Goal: Information Seeking & Learning: Learn about a topic

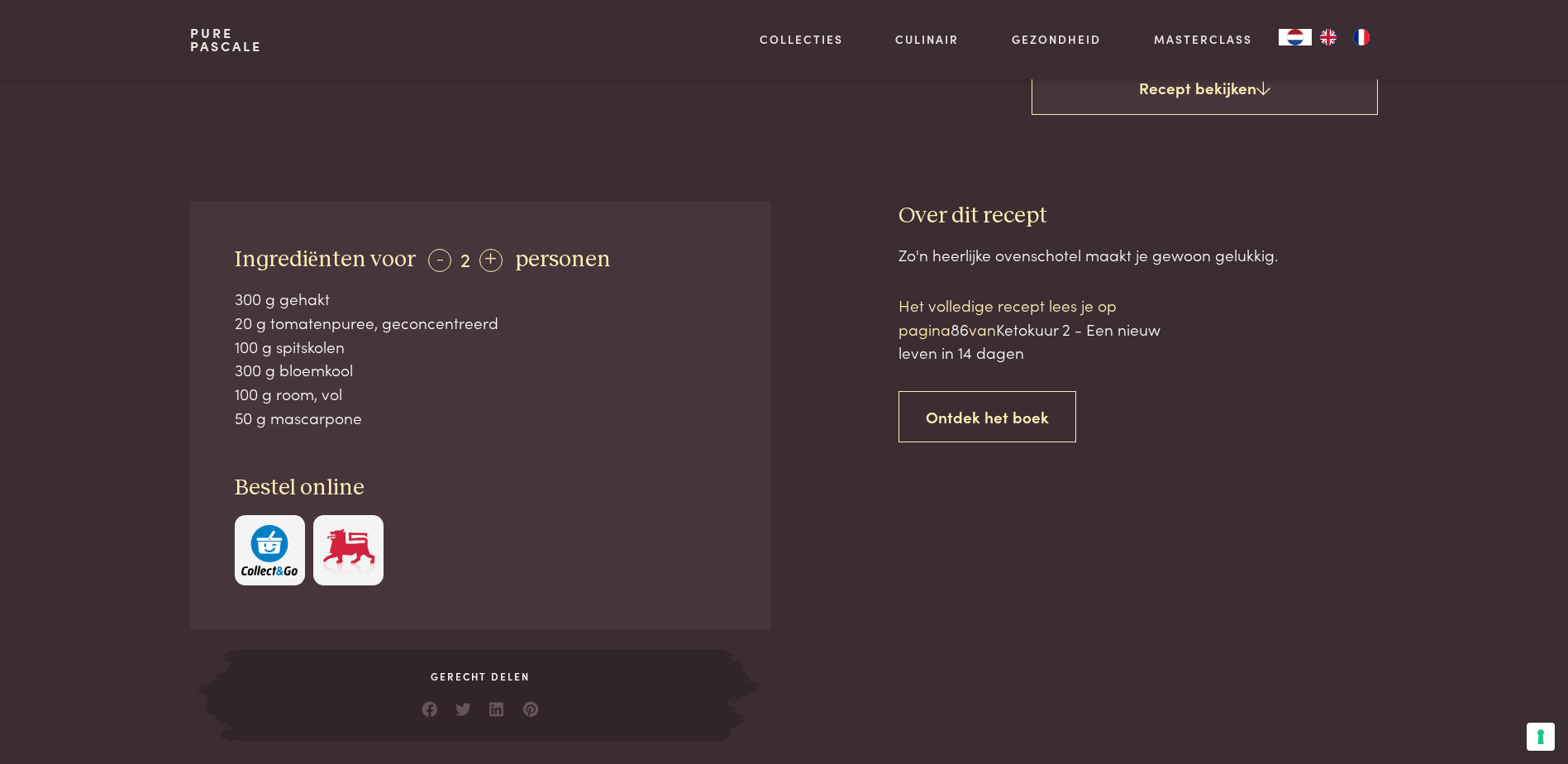
scroll to position [579, 0]
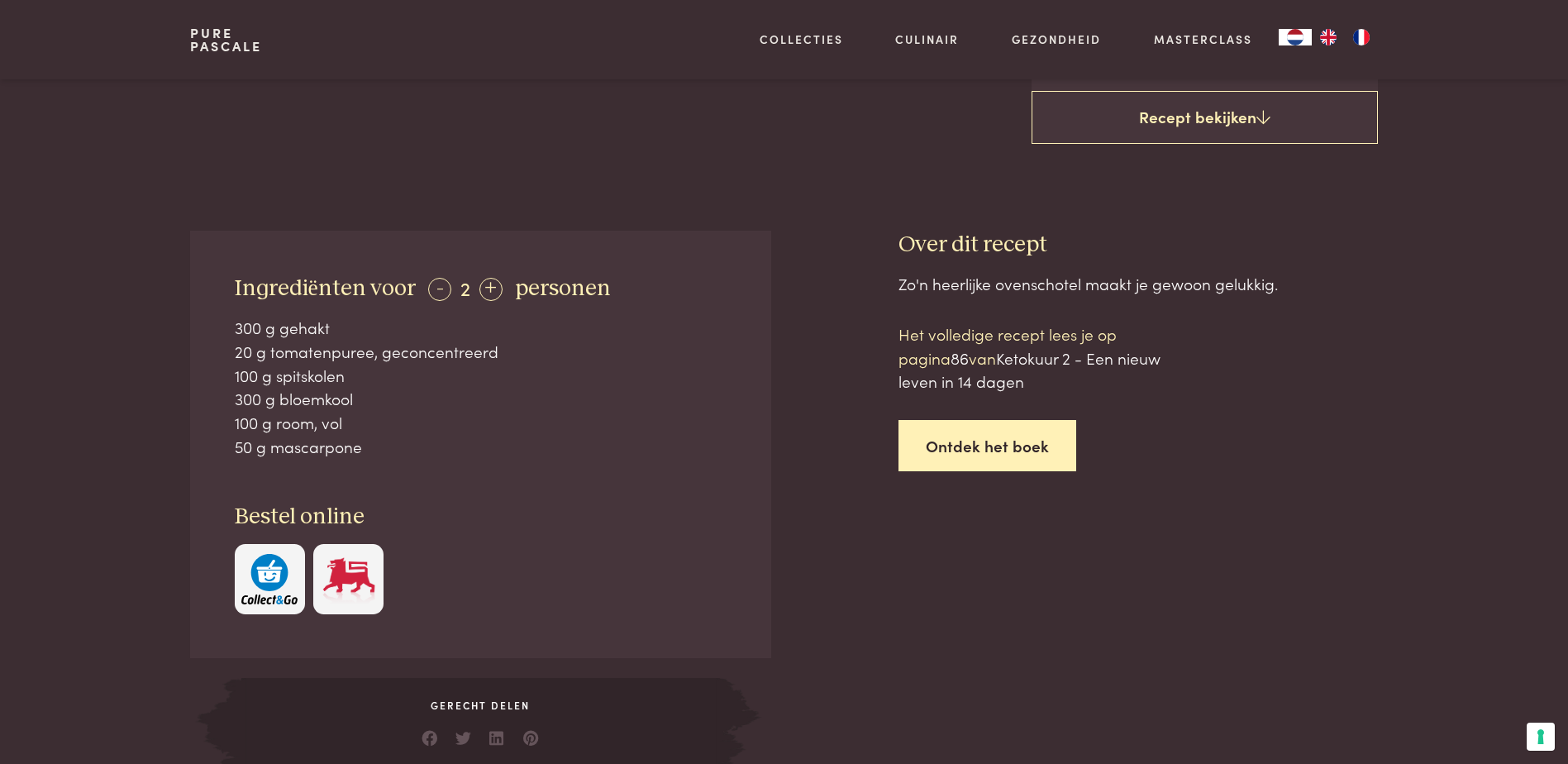
click at [960, 443] on link "Ontdek het boek" at bounding box center [987, 446] width 177 height 52
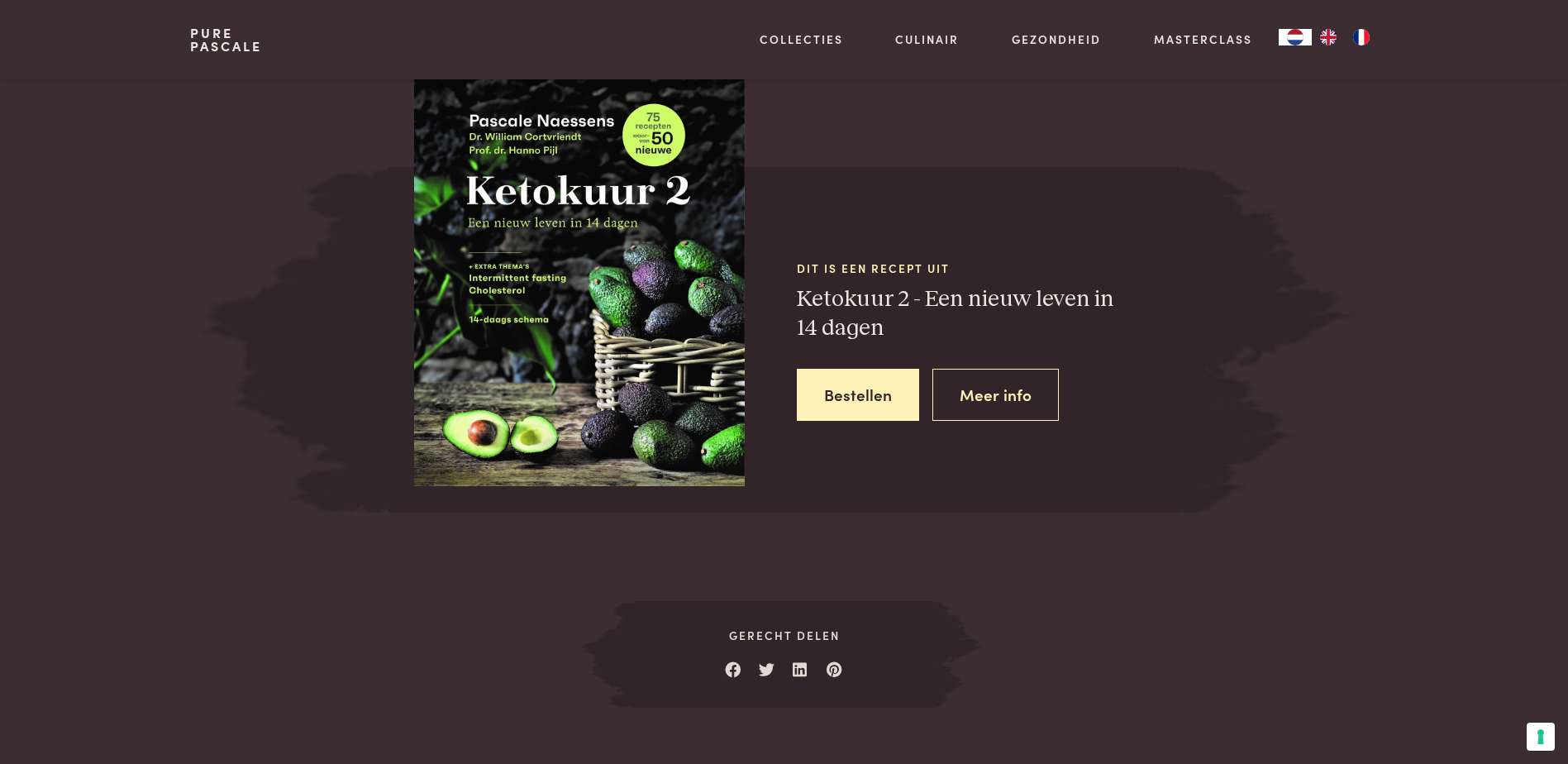
scroll to position [1524, 0]
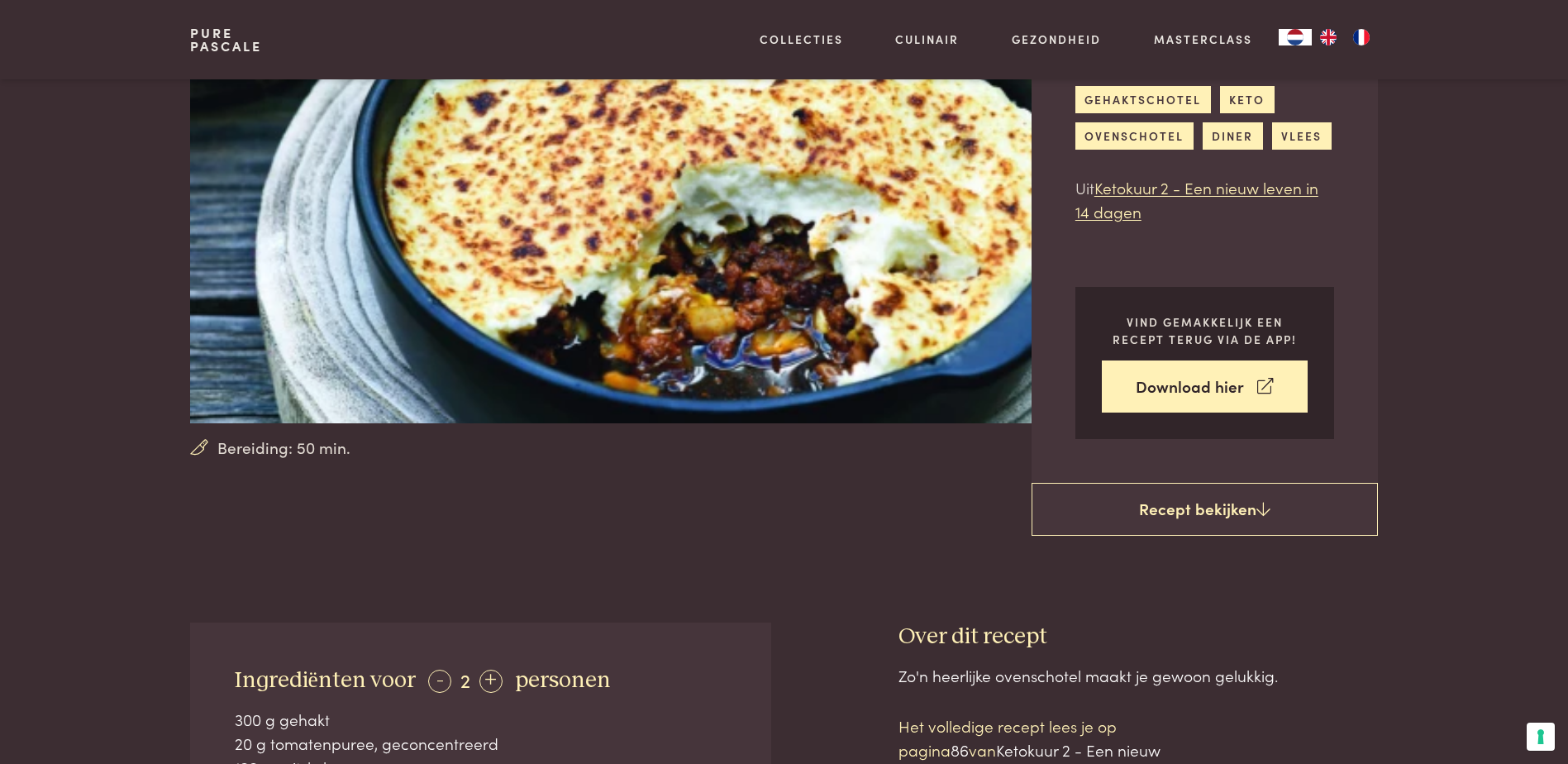
scroll to position [119, 0]
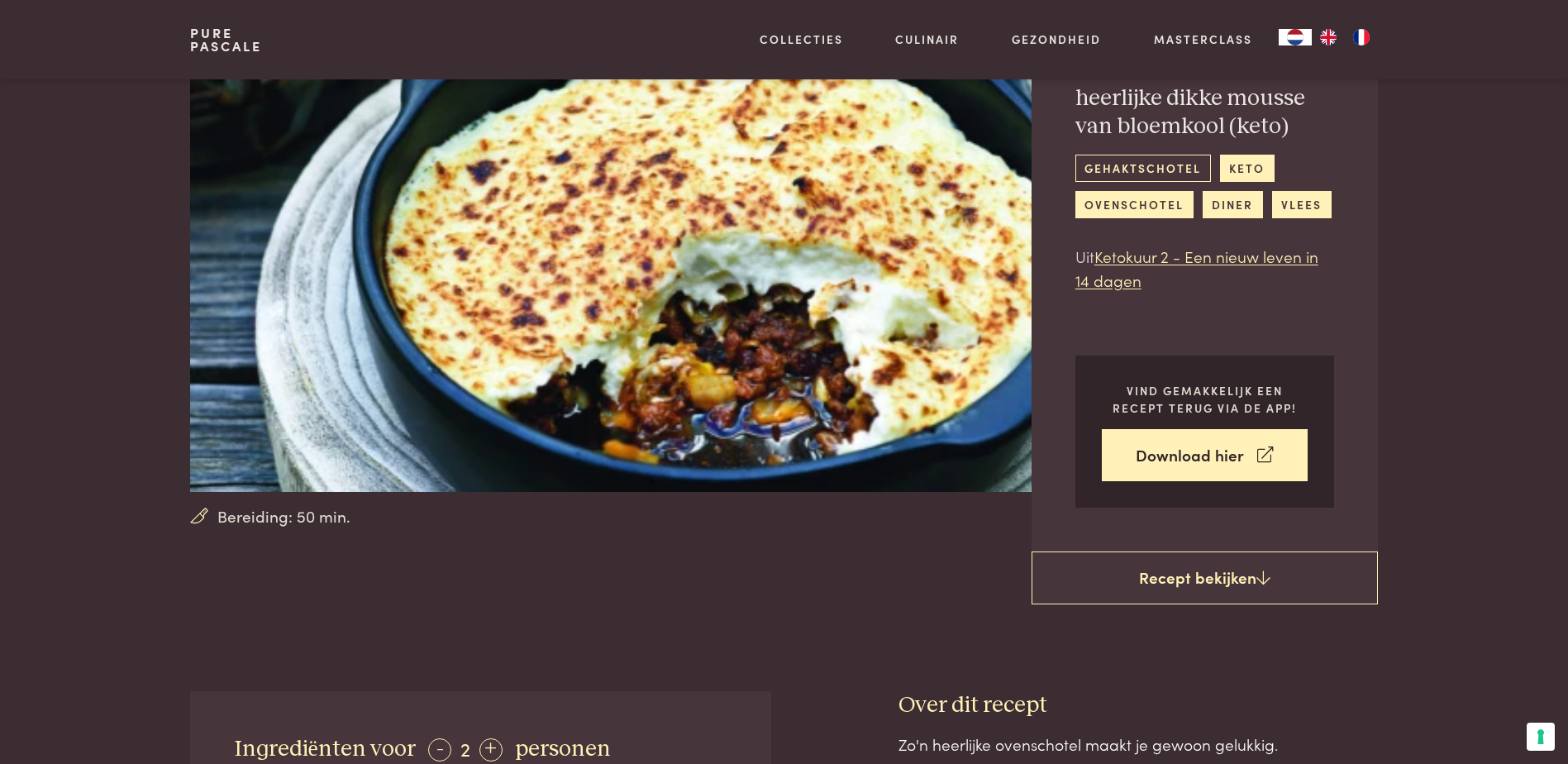
click at [1124, 164] on link "gehaktschotel" at bounding box center [1142, 168] width 136 height 27
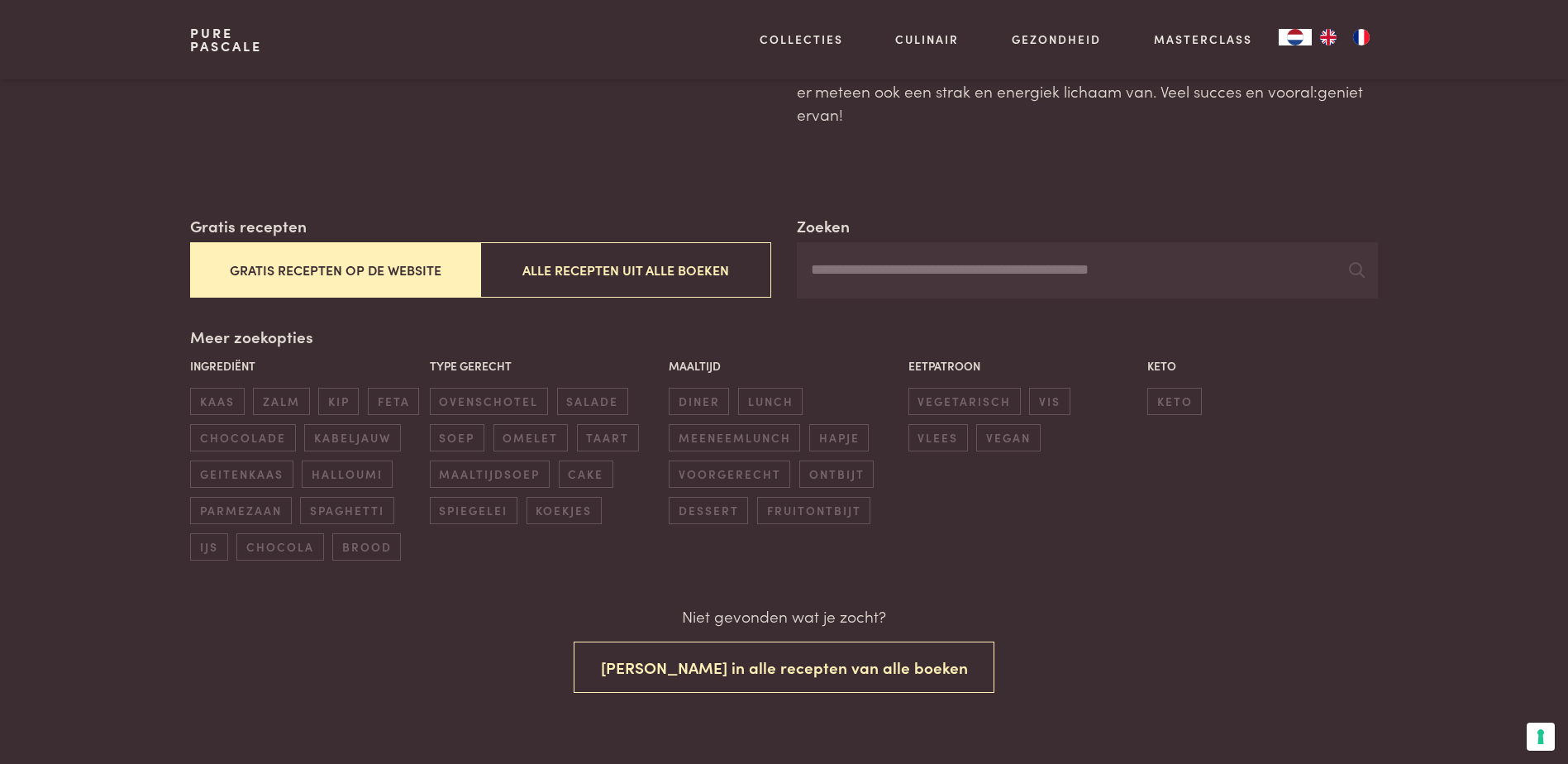
scroll to position [248, 0]
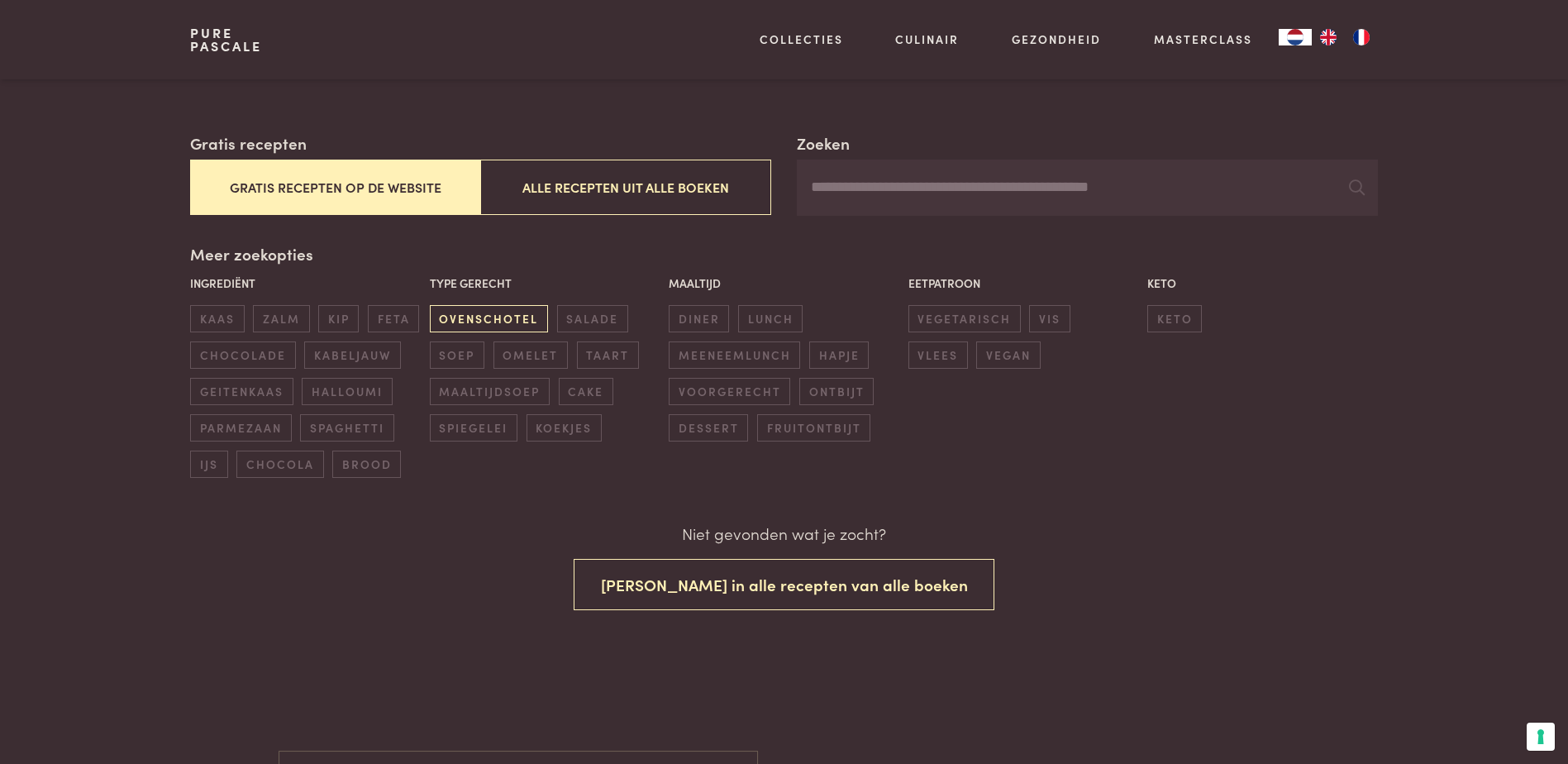
click at [514, 309] on span "ovenschotel" at bounding box center [489, 318] width 119 height 27
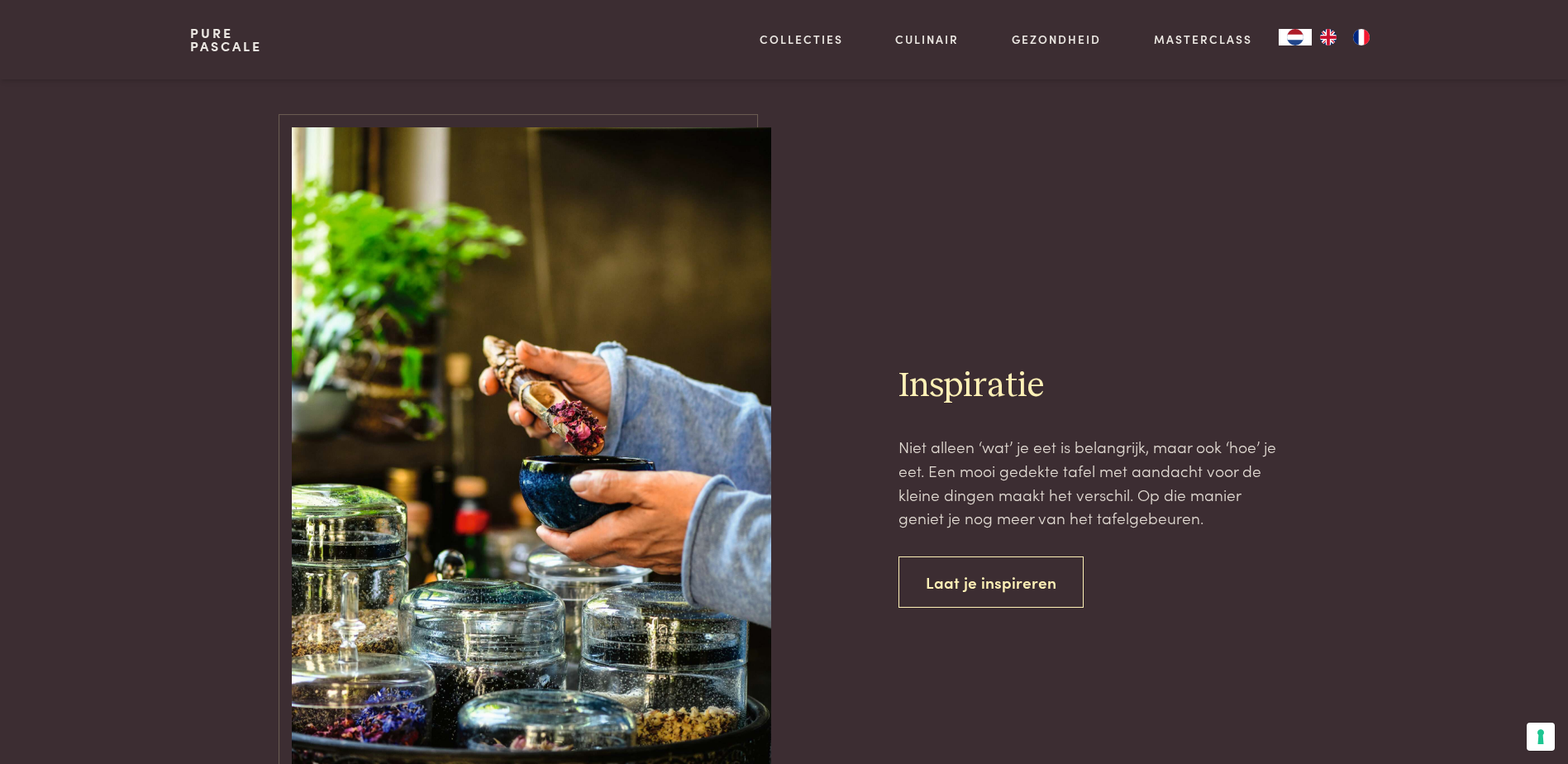
scroll to position [3909, 0]
